Goal: Entertainment & Leisure: Consume media (video, audio)

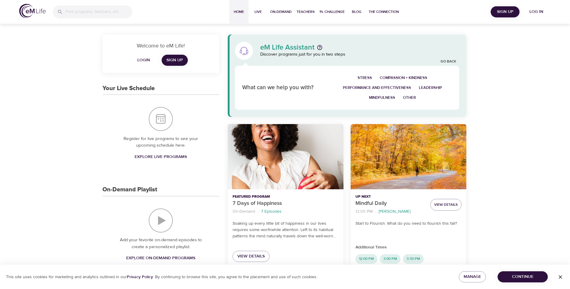
scroll to position [90, 0]
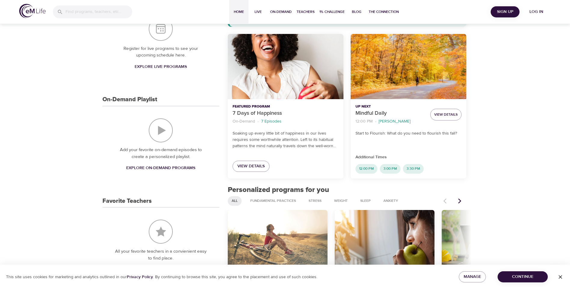
click at [154, 166] on span "Explore On-Demand Programs" at bounding box center [160, 168] width 69 height 8
select select "recent"
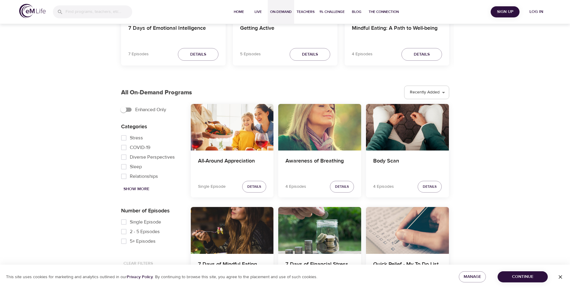
scroll to position [127, 0]
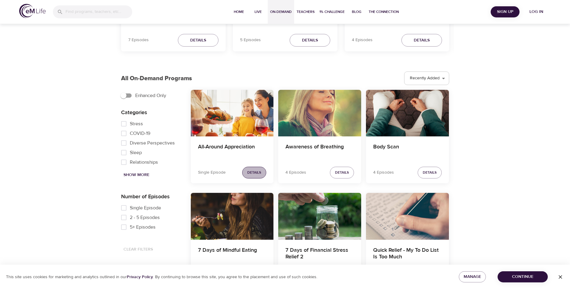
click at [253, 170] on span "Details" at bounding box center [254, 172] width 14 height 6
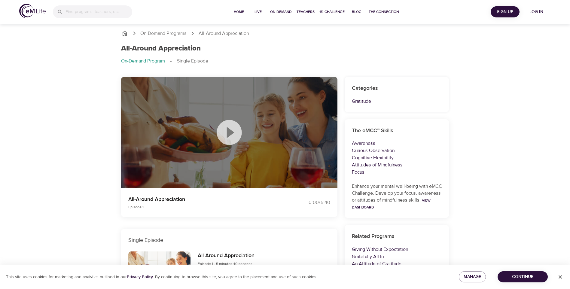
click at [229, 131] on icon at bounding box center [229, 133] width 30 height 30
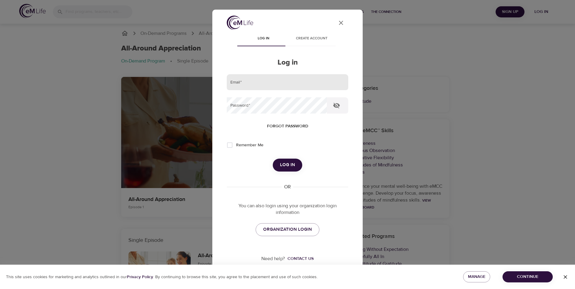
click at [250, 80] on input "email" at bounding box center [287, 82] width 121 height 16
type input "[EMAIL_ADDRESS][DOMAIN_NAME]"
click at [286, 164] on span "Log in" at bounding box center [287, 165] width 15 height 8
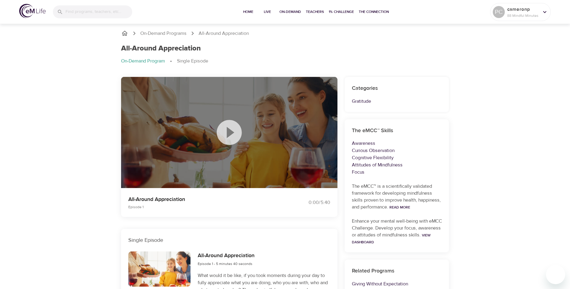
click at [229, 131] on icon at bounding box center [229, 133] width 30 height 30
click at [293, 10] on span "On-Demand" at bounding box center [290, 12] width 22 height 6
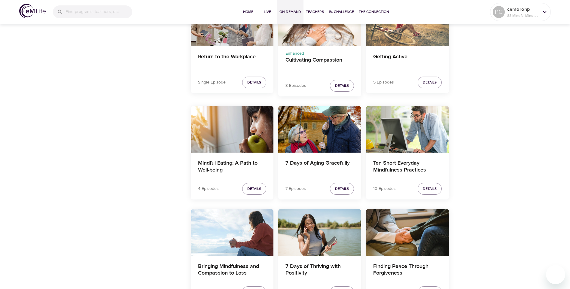
scroll to position [1142, 0]
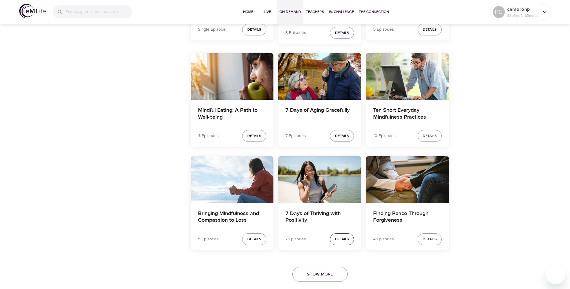
click at [341, 238] on span "Details" at bounding box center [342, 239] width 14 height 6
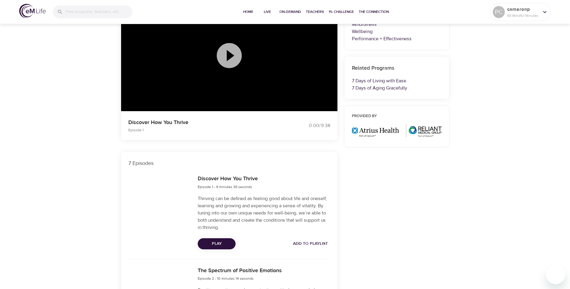
scroll to position [76, 0]
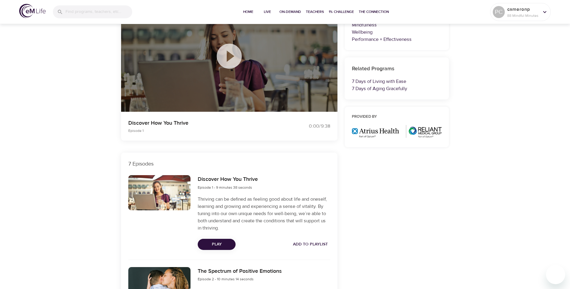
click at [230, 55] on icon at bounding box center [229, 56] width 30 height 30
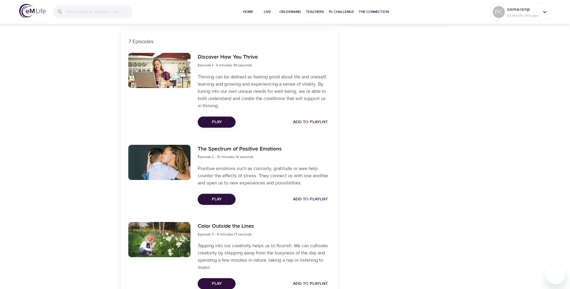
scroll to position [210, 0]
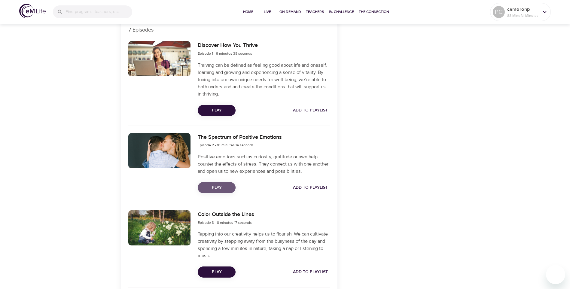
click at [215, 185] on span "Play" at bounding box center [217, 188] width 28 height 8
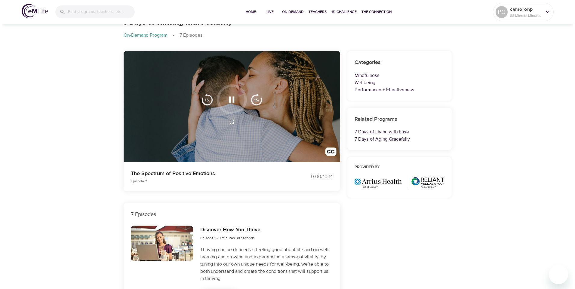
scroll to position [0, 0]
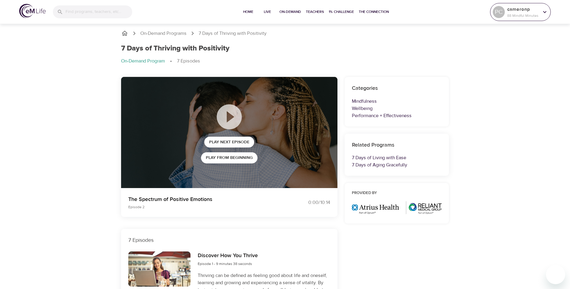
click at [519, 11] on p "cameronp" at bounding box center [523, 9] width 32 height 7
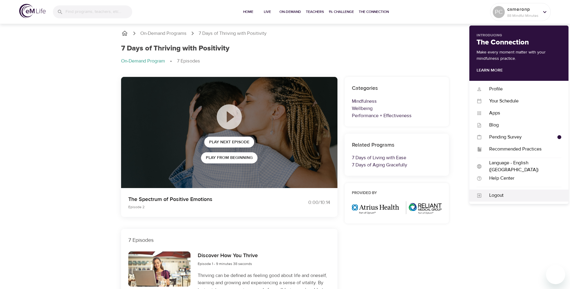
click at [500, 194] on div "Logout" at bounding box center [521, 195] width 79 height 7
